Goal: Task Accomplishment & Management: Use online tool/utility

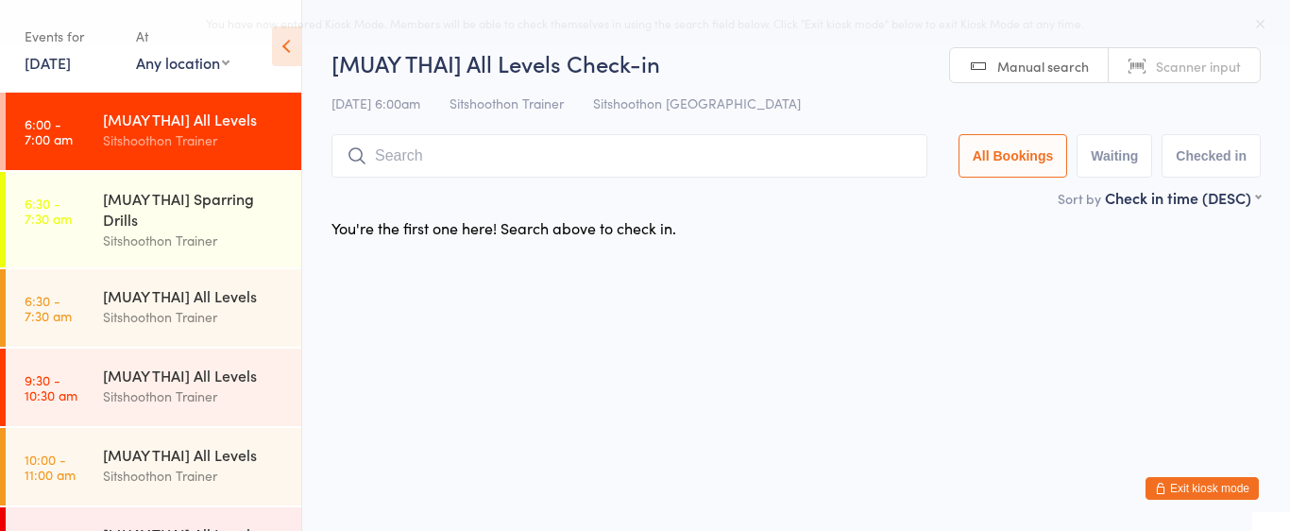
click at [143, 69] on select "Any location ST Martial Arts Arncliffe Sitshoothon Kogarah Sitshoothon Albion P…" at bounding box center [182, 62] width 93 height 21
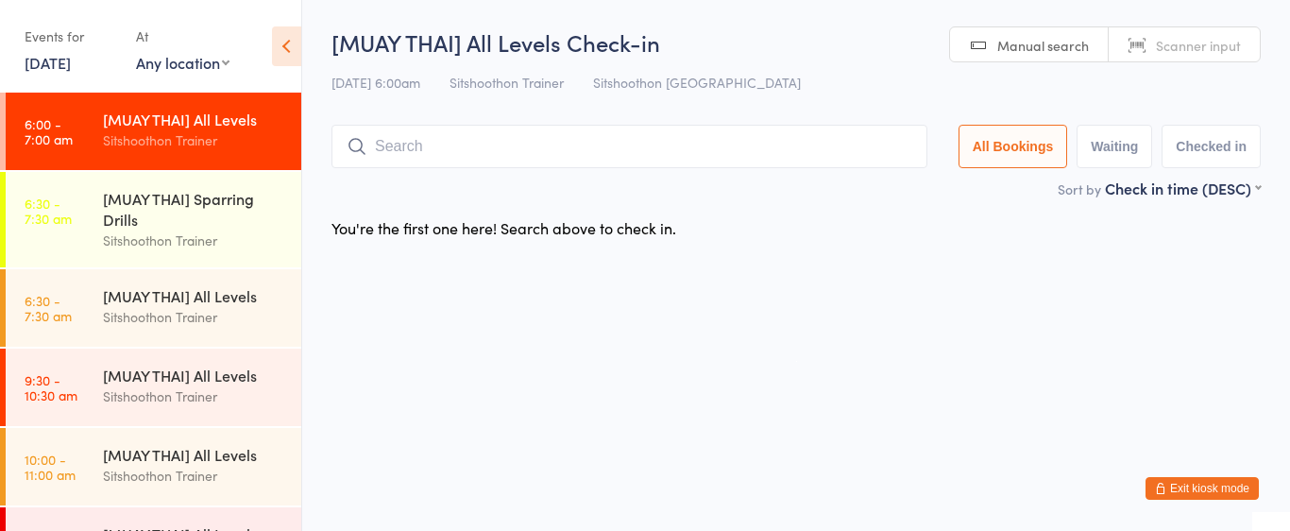
select select "2"
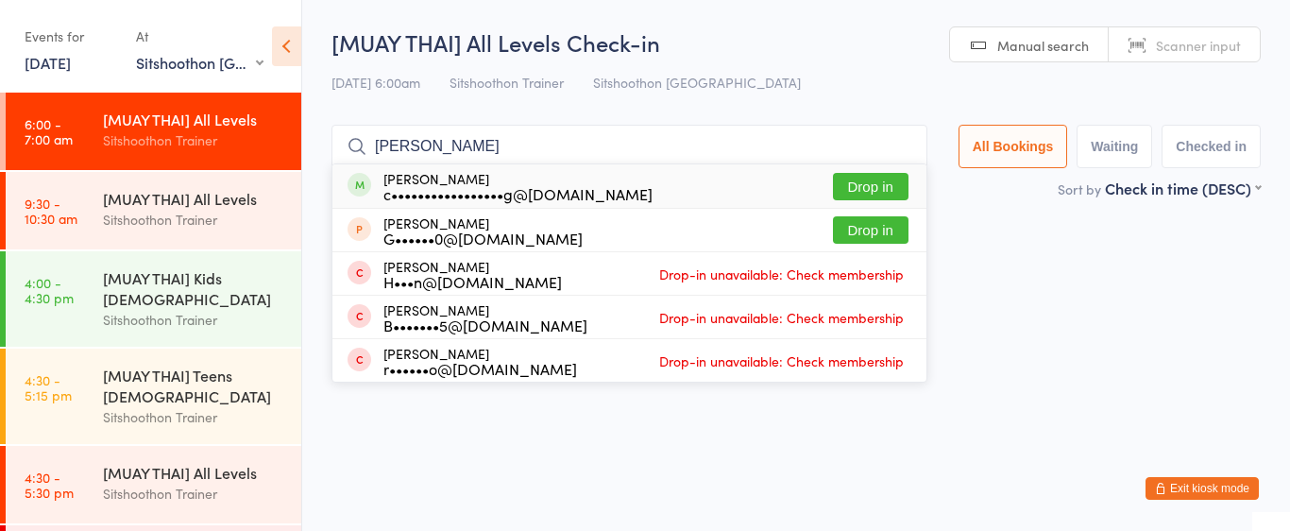
type input "glen"
click at [892, 186] on button "Drop in" at bounding box center [871, 186] width 76 height 27
